Goal: Check status: Check status

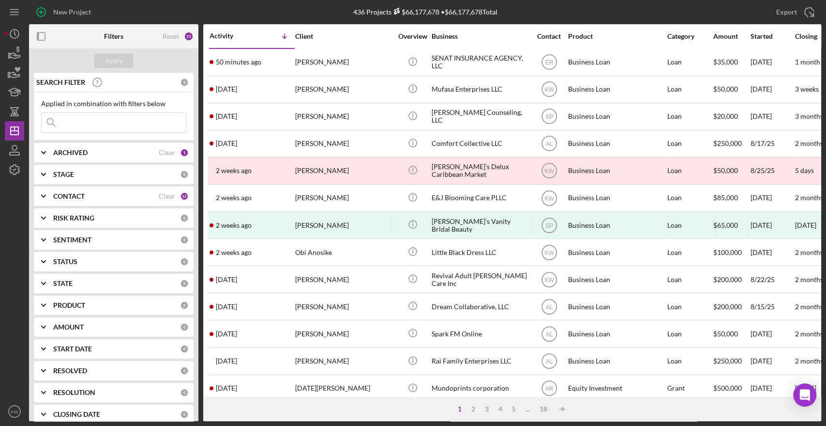
click at [98, 118] on input at bounding box center [114, 122] width 144 height 19
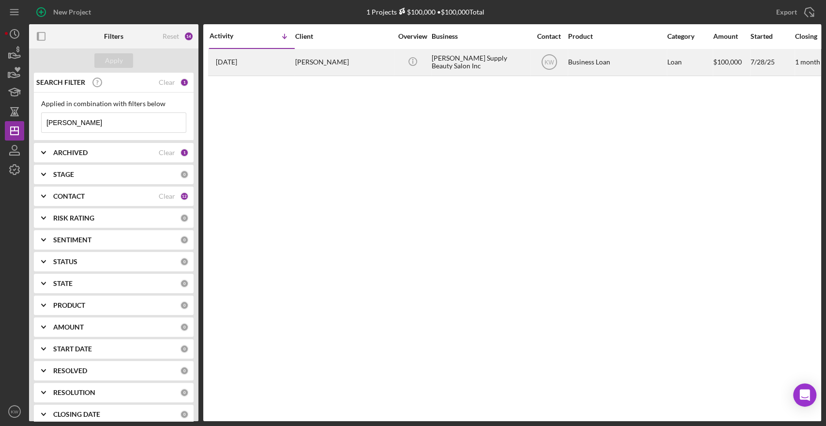
type input "naisha"
click at [339, 60] on div "[PERSON_NAME]" at bounding box center [343, 62] width 97 height 26
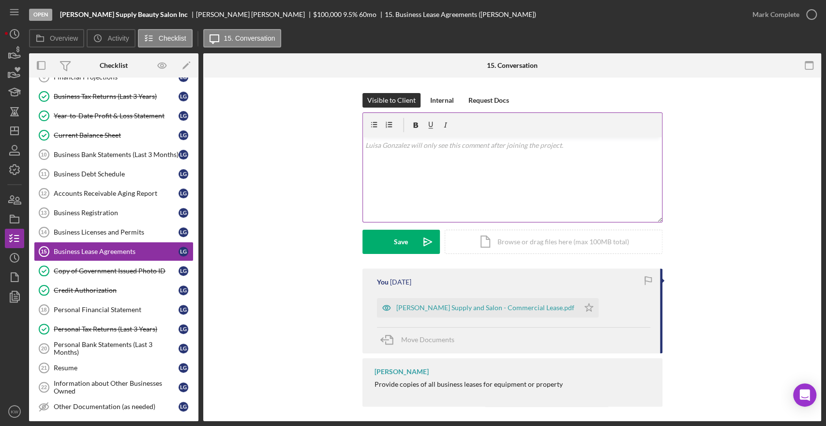
scroll to position [128, 0]
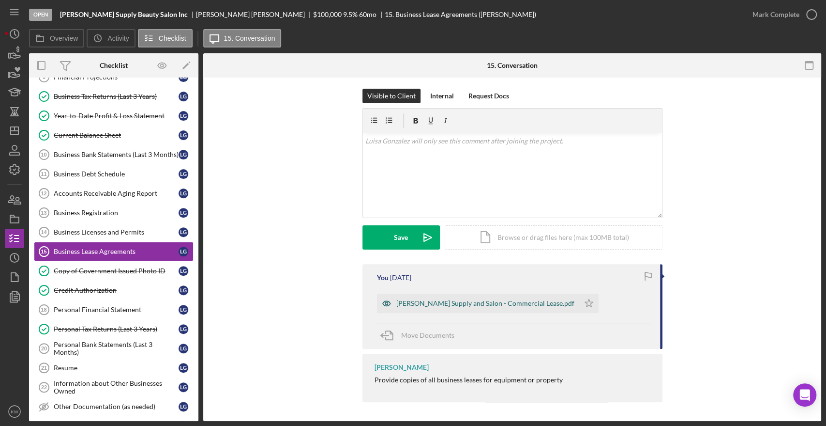
click at [445, 301] on div "Naisha Supply and Salon - Commercial Lease.pdf" at bounding box center [485, 303] width 178 height 8
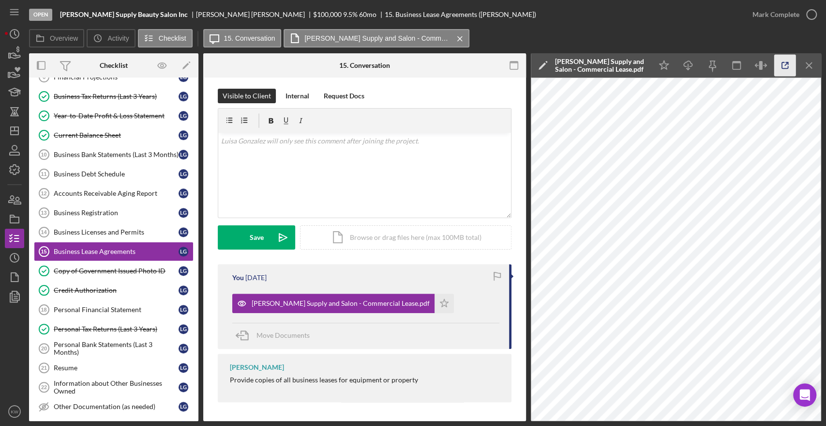
click at [788, 66] on icon "button" at bounding box center [785, 65] width 6 height 6
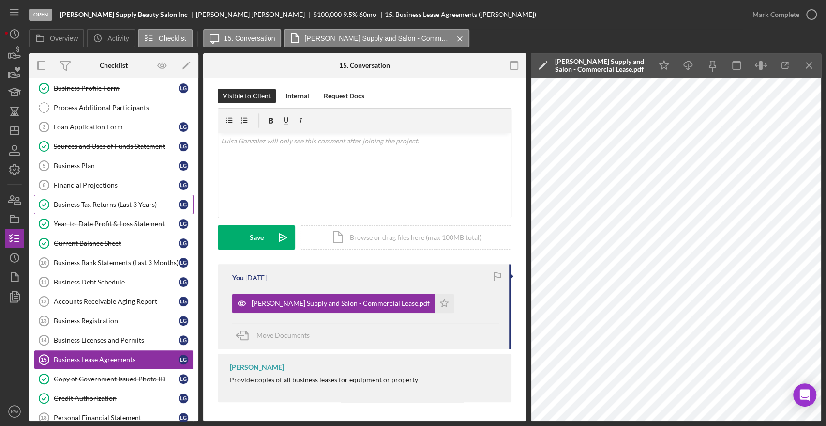
click at [97, 200] on div "Business Tax Returns (Last 3 Years)" at bounding box center [116, 204] width 125 height 8
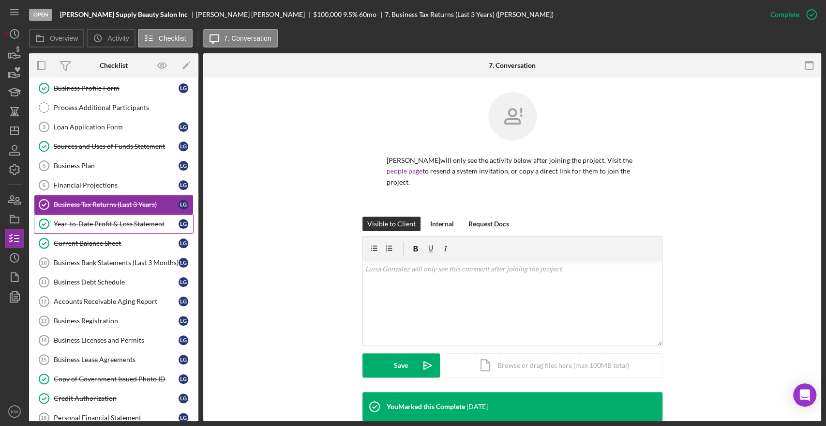
click at [114, 216] on link "Year-to-Date Profit & Loss Statement Year-to-Date Profit & Loss Statement L G" at bounding box center [114, 223] width 160 height 19
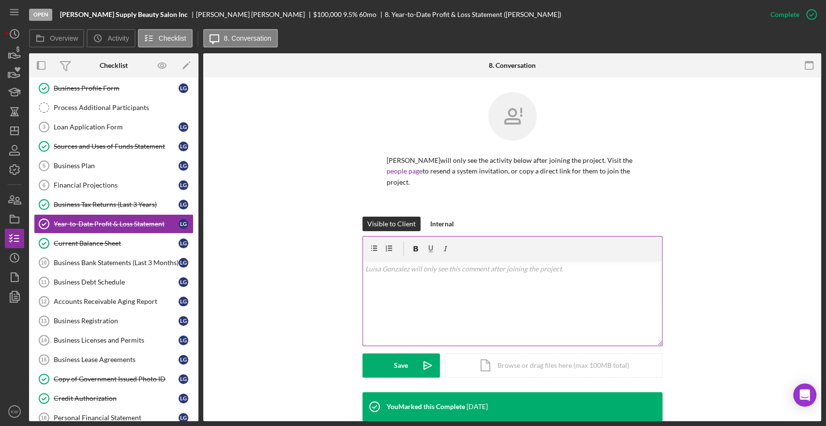
scroll to position [208, 0]
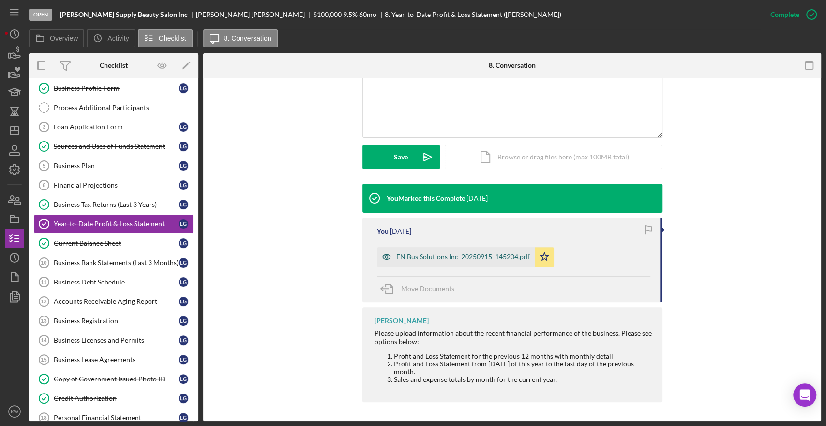
click at [465, 256] on div "EN Bus Solutions Inc_20250915_145204.pdf" at bounding box center [463, 257] width 134 height 8
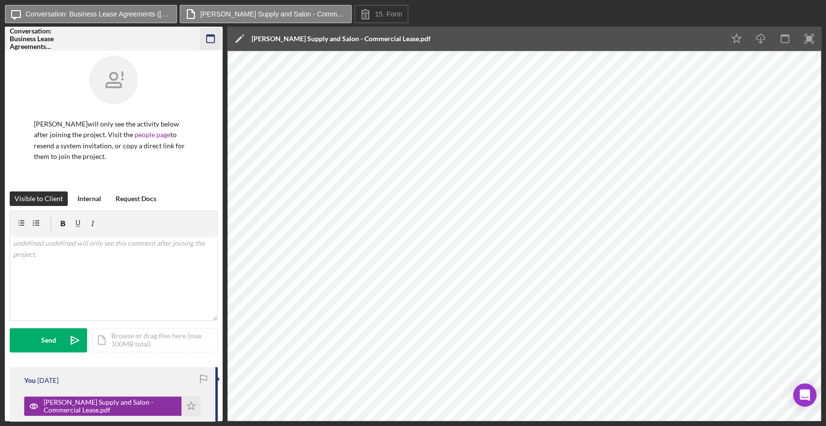
click at [213, 43] on rect "button" at bounding box center [211, 39] width 8 height 8
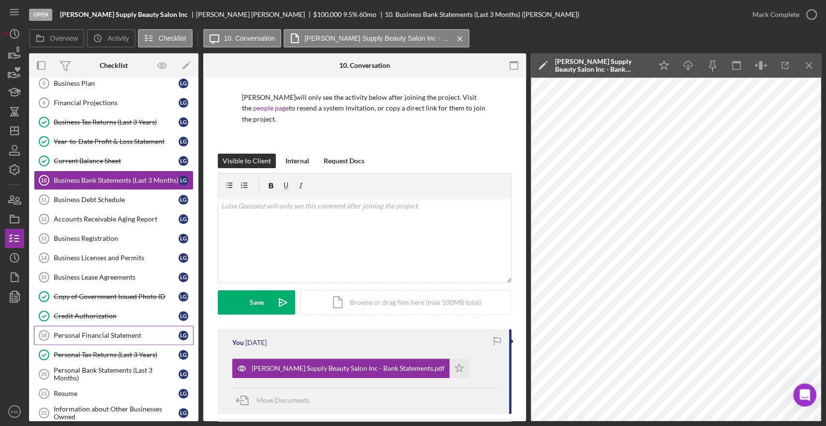
scroll to position [217, 0]
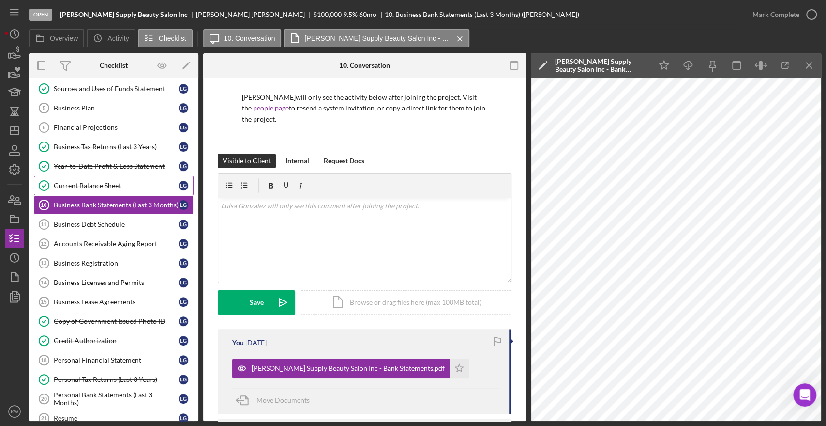
click at [93, 184] on div "Current Balance Sheet" at bounding box center [116, 186] width 125 height 8
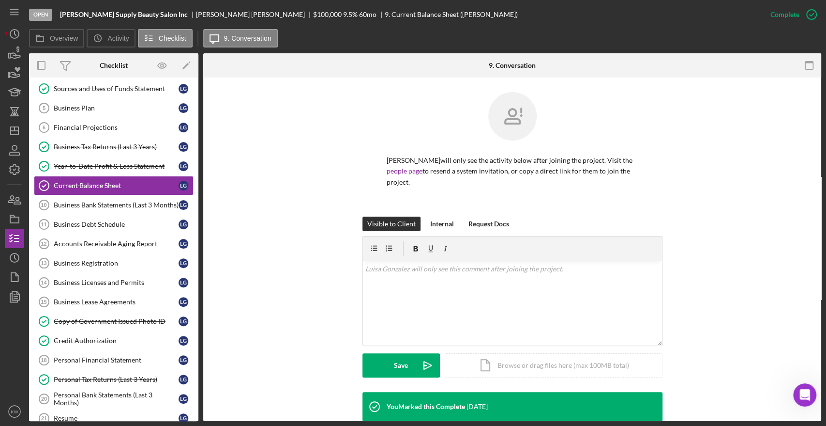
scroll to position [162, 0]
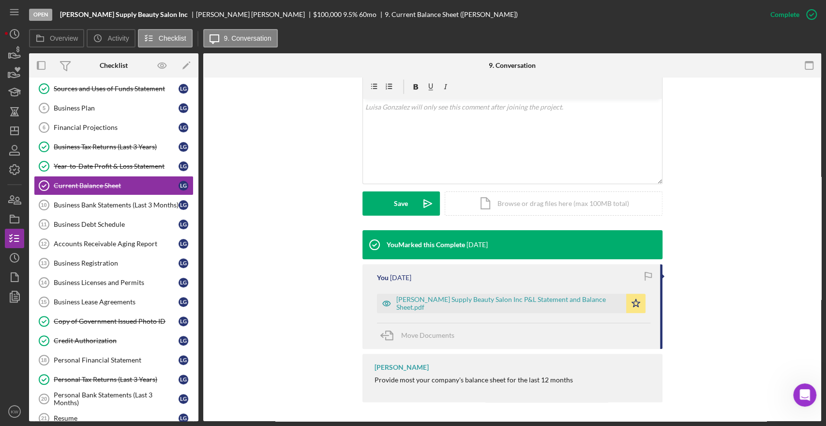
click at [459, 313] on div "You 1 week ago Naisha Supply Beauty Salon Inc P&L Statement and Balance Sheet.p…" at bounding box center [513, 306] width 300 height 85
click at [462, 306] on div "Naisha Supply Beauty Salon Inc P&L Statement and Balance Sheet.pdf" at bounding box center [508, 302] width 225 height 15
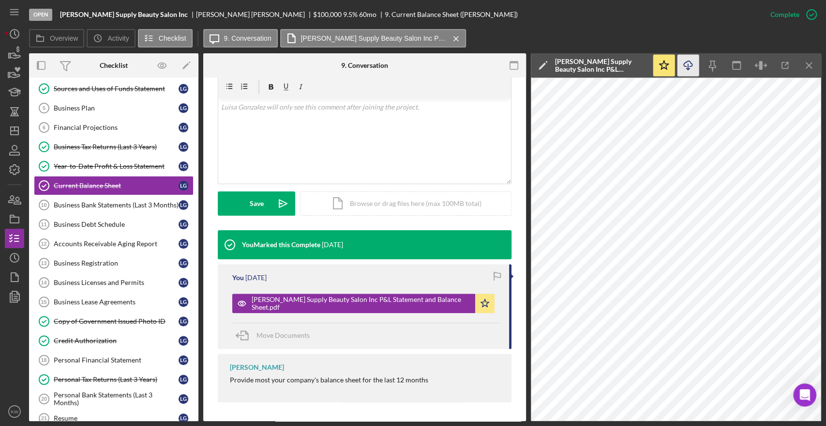
click at [684, 63] on icon "button" at bounding box center [688, 63] width 8 height 5
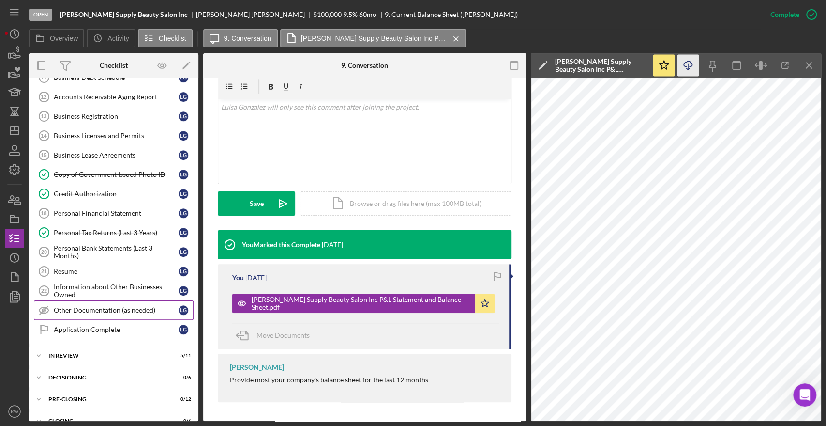
scroll to position [396, 0]
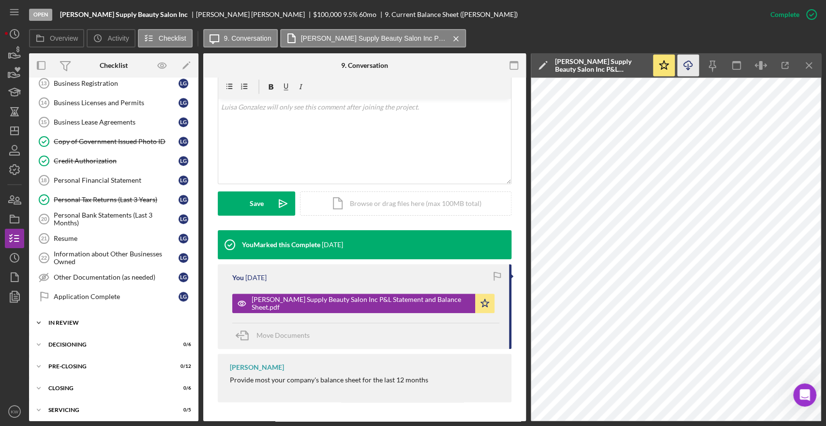
click at [71, 320] on div "In Review" at bounding box center [117, 323] width 138 height 6
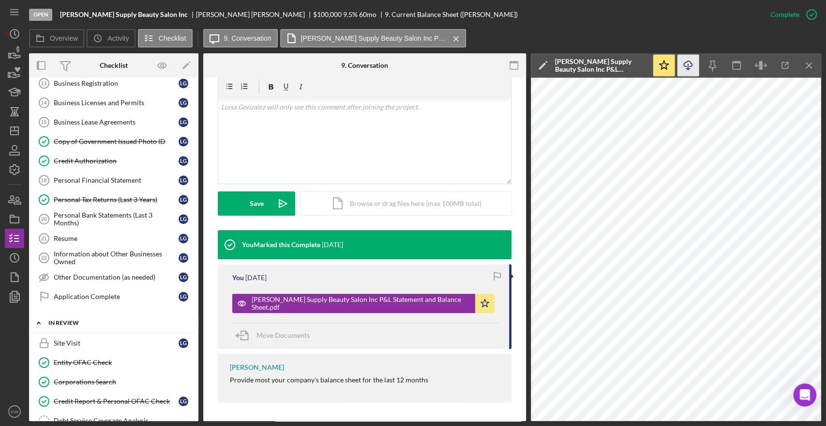
scroll to position [558, 0]
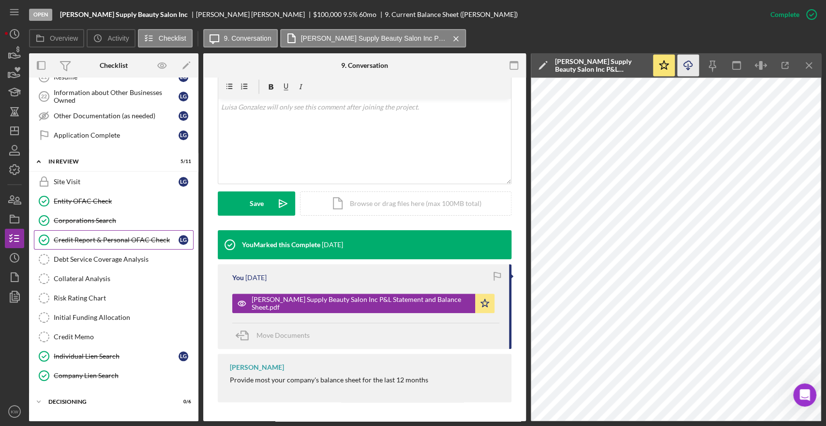
click at [91, 230] on link "Credit Report & Personal OFAC Check Credit Report & Personal OFAC Check L G" at bounding box center [114, 239] width 160 height 19
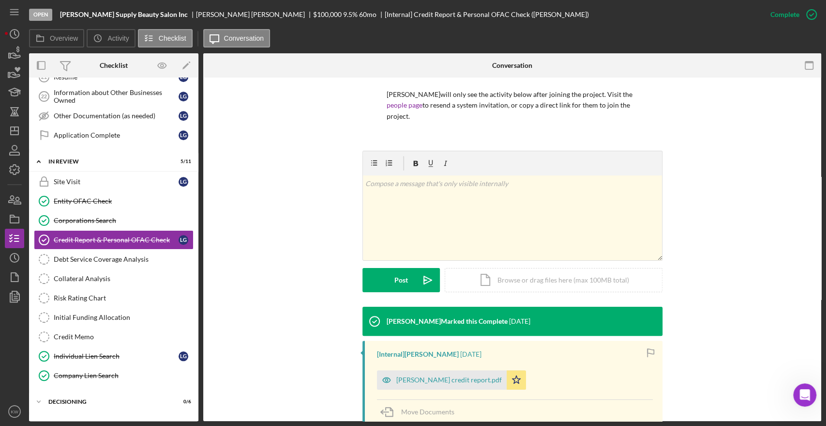
scroll to position [142, 0]
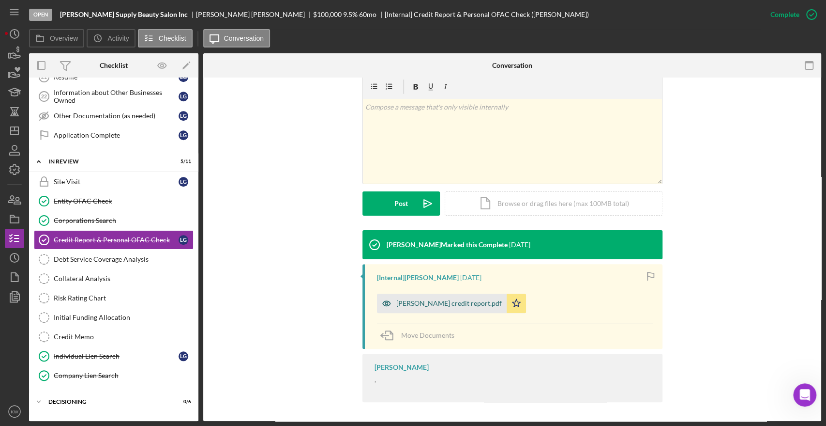
click at [476, 297] on div "[PERSON_NAME] credit report.pdf" at bounding box center [442, 302] width 130 height 19
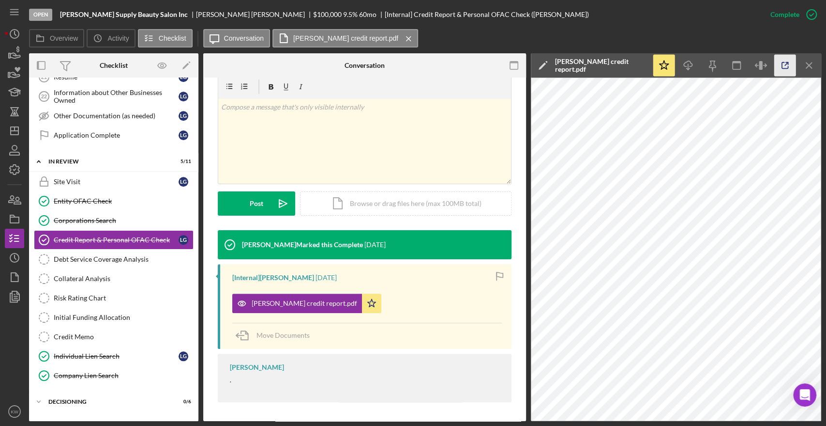
click at [781, 61] on icon "button" at bounding box center [786, 66] width 22 height 22
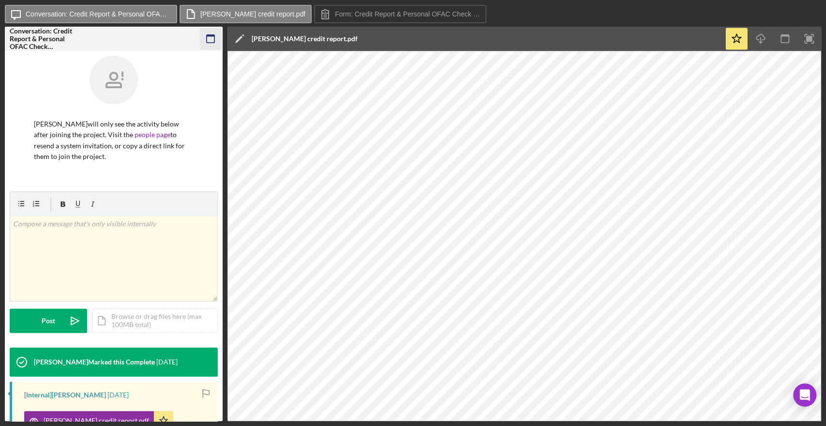
click at [207, 36] on g "button" at bounding box center [211, 39] width 8 height 8
